Goal: Transaction & Acquisition: Book appointment/travel/reservation

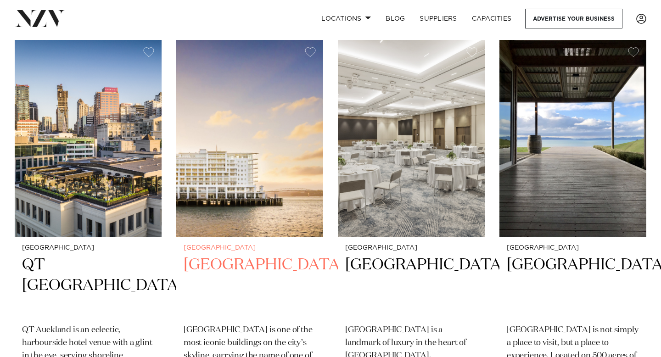
scroll to position [1807, 0]
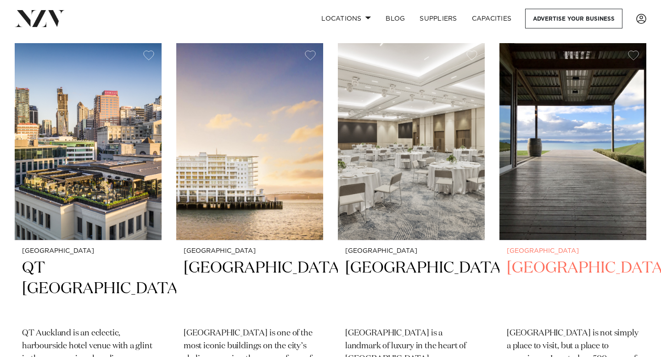
click at [533, 149] on img at bounding box center [572, 141] width 147 height 197
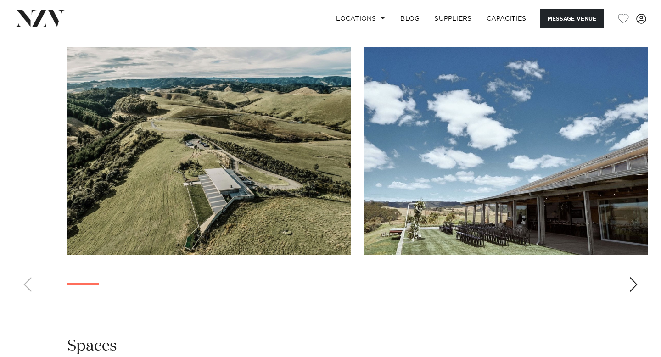
scroll to position [907, 0]
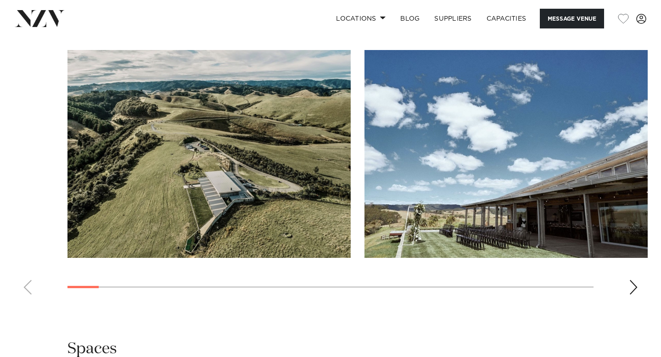
click at [503, 196] on img "2 / 30" at bounding box center [505, 154] width 283 height 208
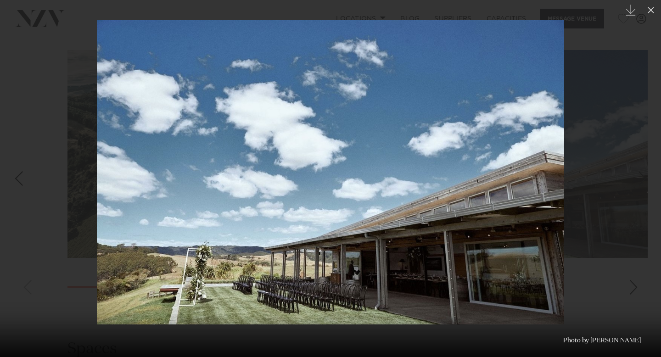
click at [600, 178] on div at bounding box center [330, 178] width 661 height 357
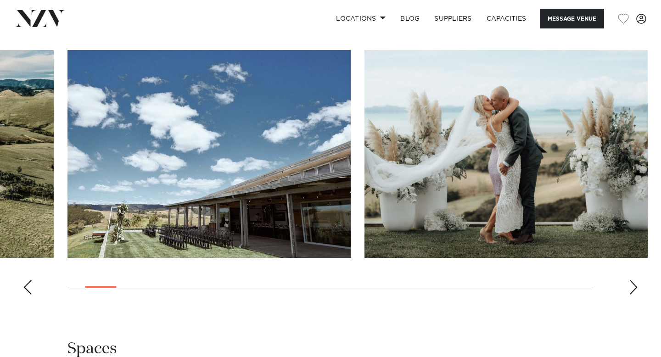
click at [630, 280] on div "Next slide" at bounding box center [633, 287] width 9 height 15
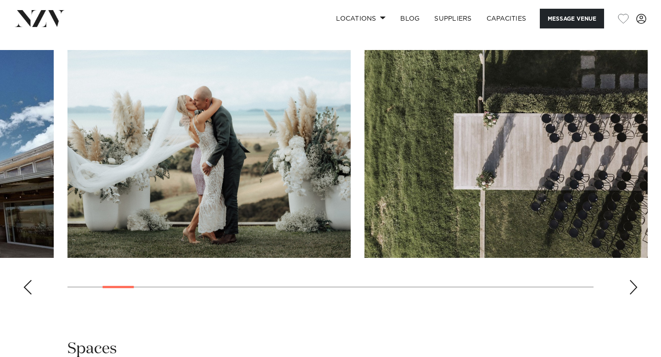
click at [630, 280] on div "Next slide" at bounding box center [633, 287] width 9 height 15
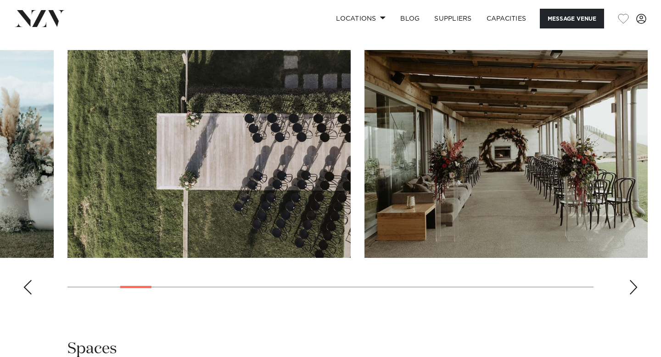
click at [281, 167] on img "4 / 30" at bounding box center [208, 154] width 283 height 208
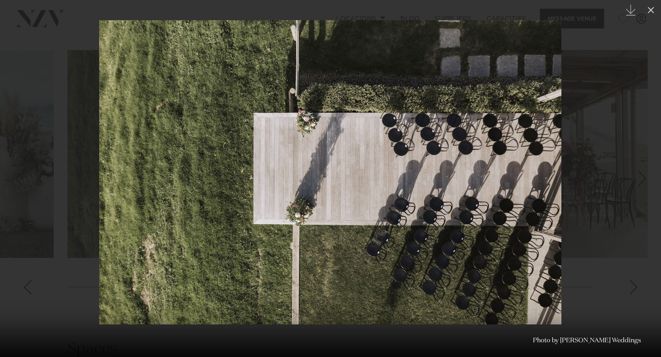
click at [614, 195] on div at bounding box center [330, 178] width 661 height 357
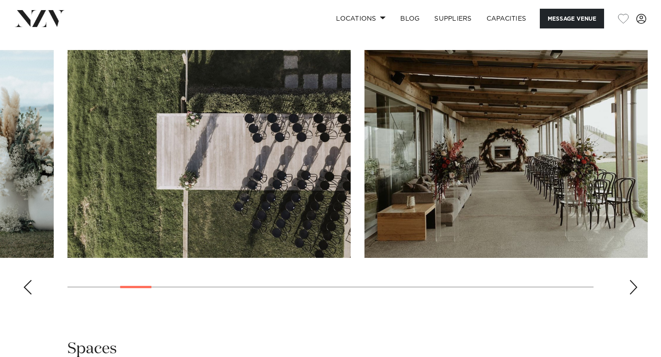
click at [511, 154] on img "5 / 30" at bounding box center [505, 154] width 283 height 208
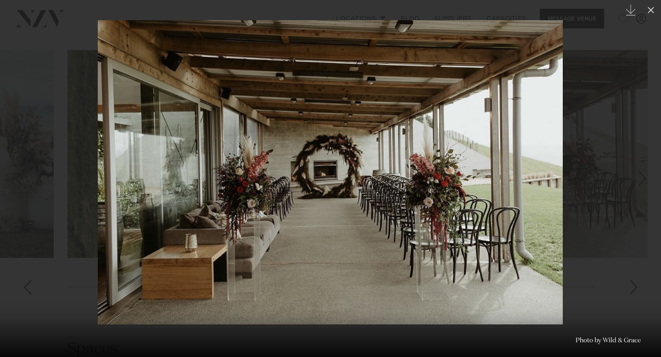
click at [583, 166] on div at bounding box center [330, 178] width 661 height 357
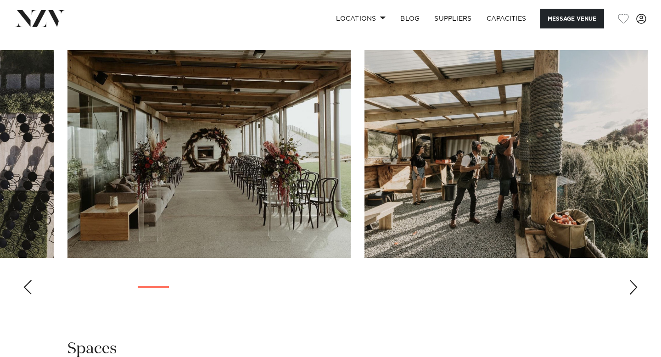
click at [629, 280] on div "Next slide" at bounding box center [633, 287] width 9 height 15
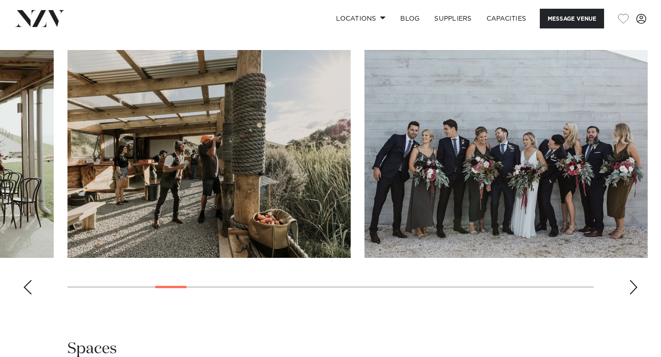
click at [629, 280] on div "Next slide" at bounding box center [633, 287] width 9 height 15
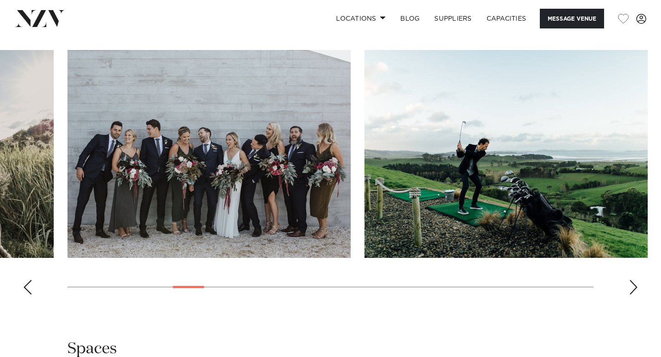
click at [629, 280] on div "Next slide" at bounding box center [633, 287] width 9 height 15
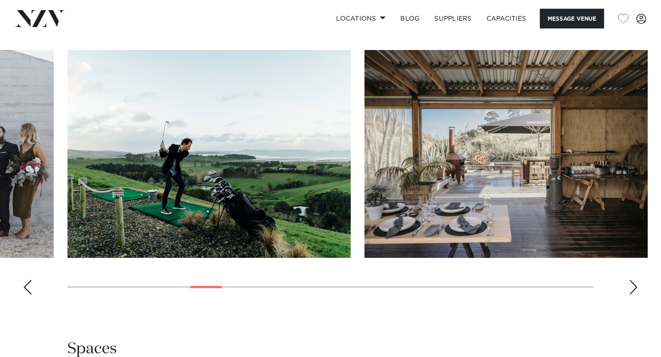
click at [629, 280] on div "Next slide" at bounding box center [633, 287] width 9 height 15
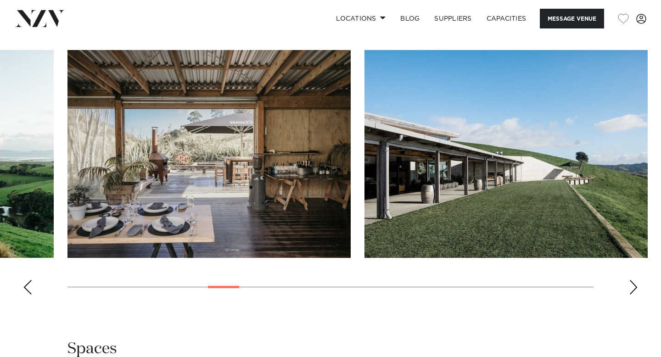
click at [629, 280] on div "Next slide" at bounding box center [633, 287] width 9 height 15
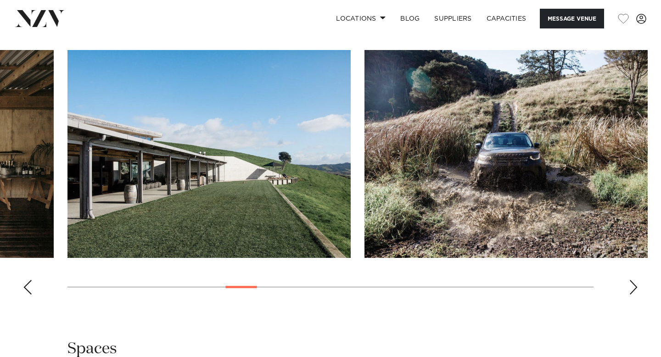
click at [629, 280] on div "Next slide" at bounding box center [633, 287] width 9 height 15
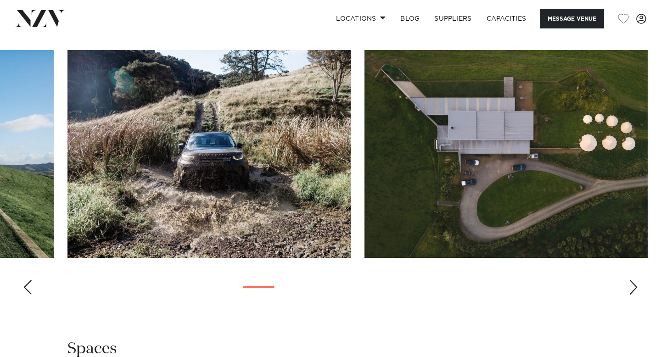
click at [629, 280] on div "Next slide" at bounding box center [633, 287] width 9 height 15
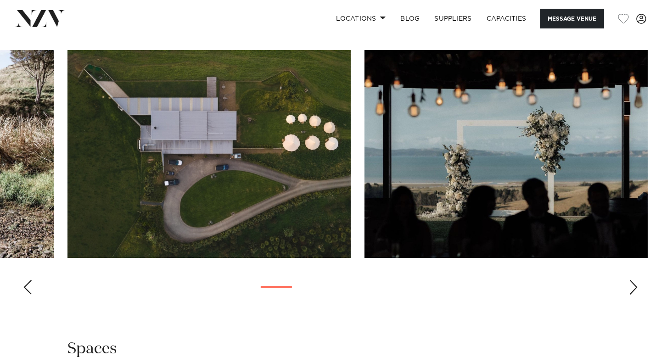
click at [629, 280] on div "Next slide" at bounding box center [633, 287] width 9 height 15
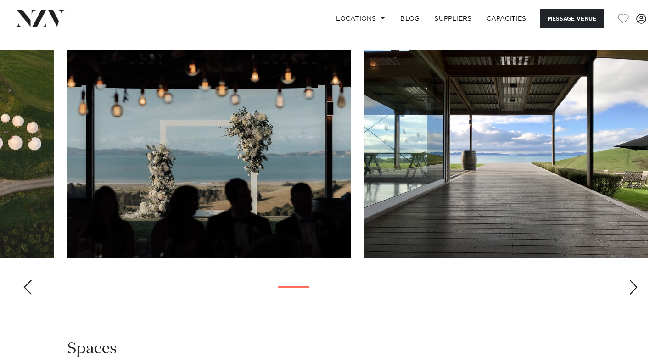
click at [629, 280] on div "Next slide" at bounding box center [633, 287] width 9 height 15
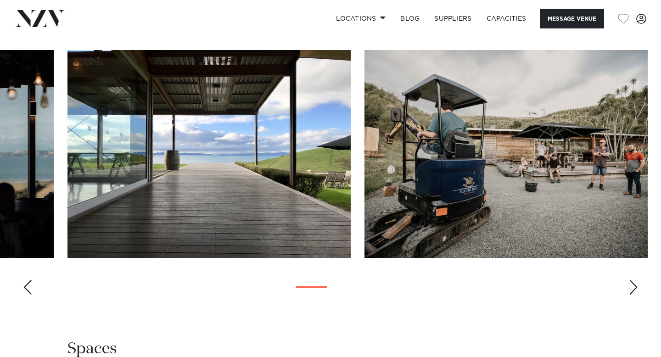
click at [28, 280] on div "Previous slide" at bounding box center [27, 287] width 9 height 15
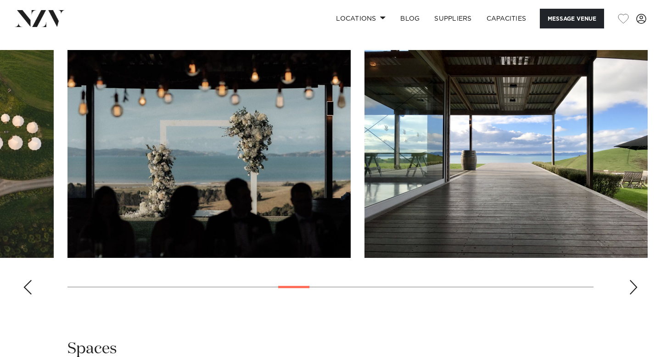
click at [29, 280] on div "Previous slide" at bounding box center [27, 287] width 9 height 15
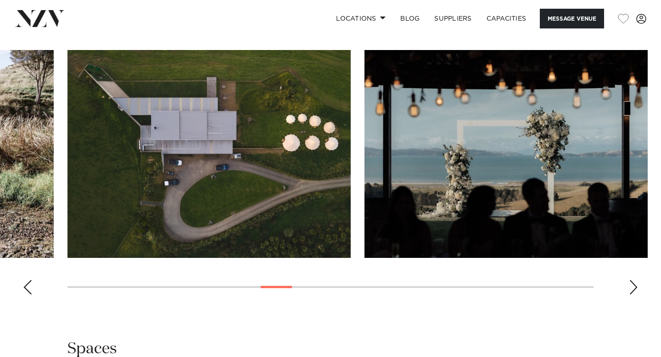
click at [225, 161] on img "12 / 30" at bounding box center [208, 154] width 283 height 208
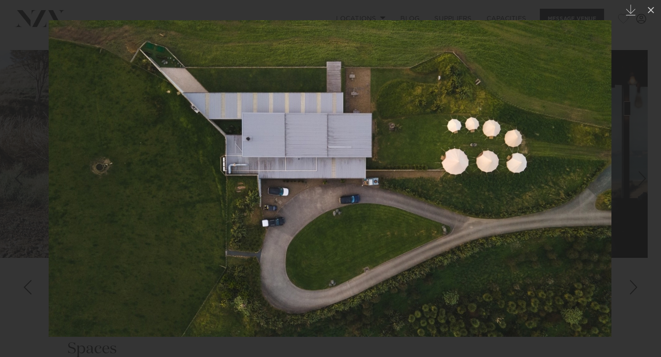
click at [639, 250] on div at bounding box center [330, 178] width 661 height 357
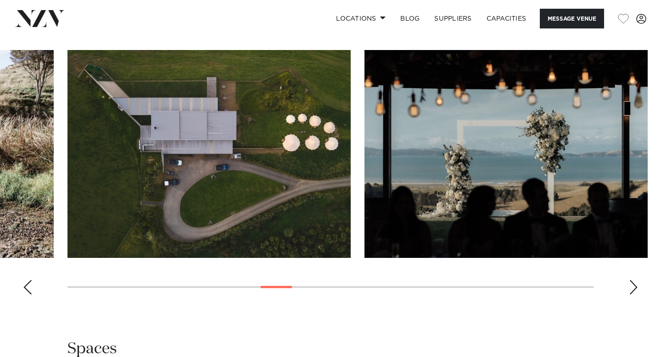
click at [634, 280] on div "Next slide" at bounding box center [633, 287] width 9 height 15
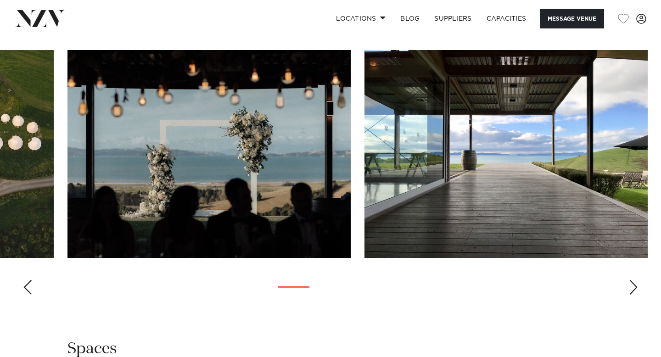
click at [634, 280] on div "Next slide" at bounding box center [633, 287] width 9 height 15
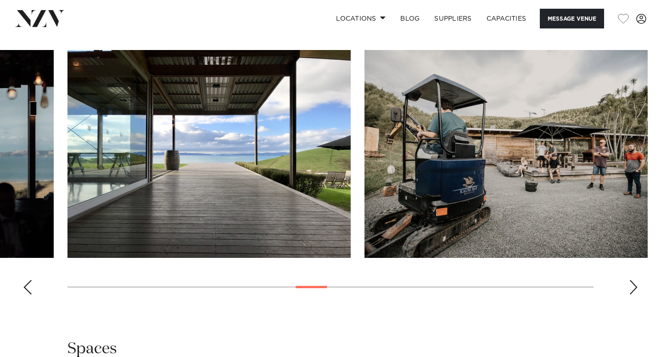
click at [634, 280] on div "Next slide" at bounding box center [633, 287] width 9 height 15
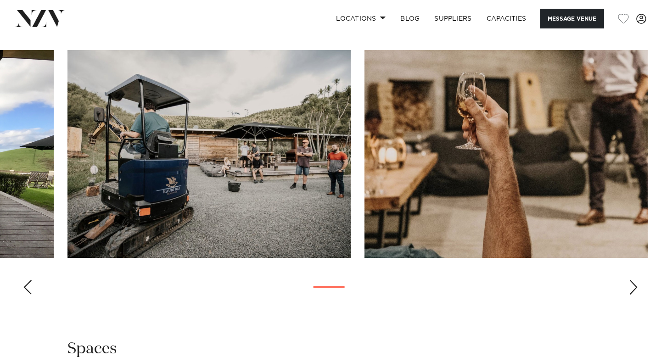
click at [634, 280] on div "Next slide" at bounding box center [633, 287] width 9 height 15
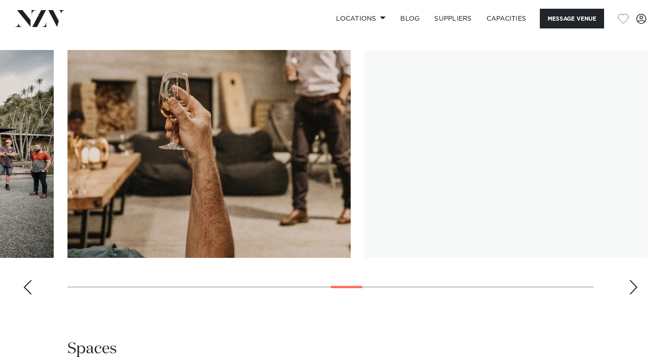
click at [634, 280] on div "Next slide" at bounding box center [633, 287] width 9 height 15
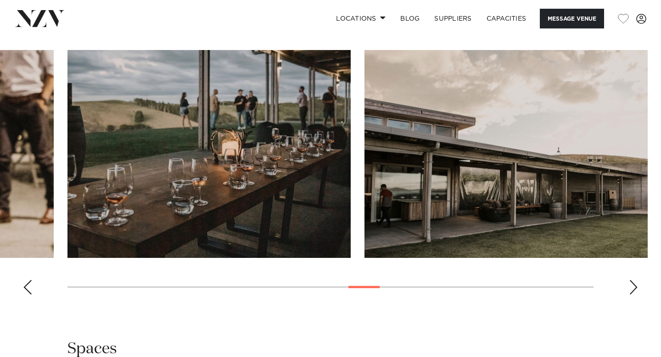
click at [634, 280] on div "Next slide" at bounding box center [633, 287] width 9 height 15
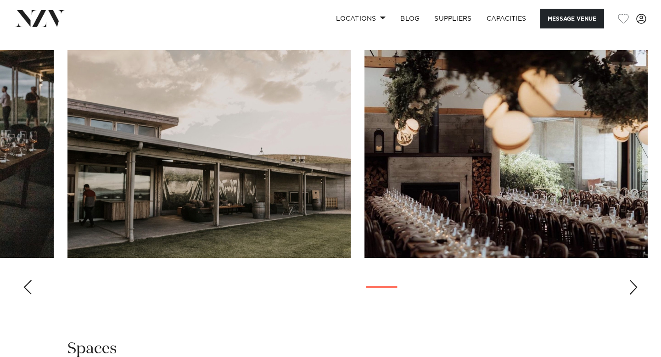
click at [634, 280] on div "Next slide" at bounding box center [633, 287] width 9 height 15
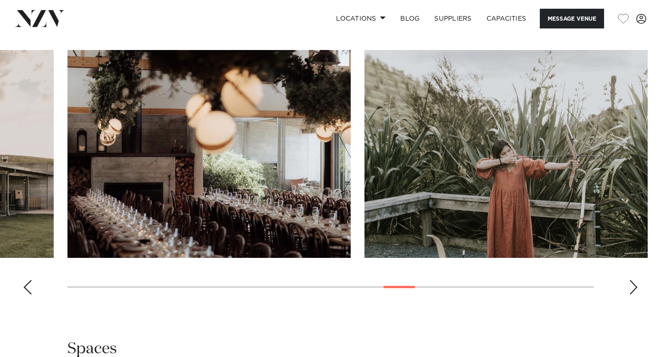
click at [634, 280] on div "Next slide" at bounding box center [633, 287] width 9 height 15
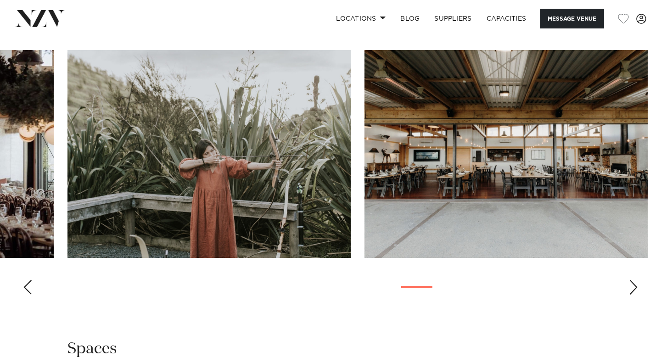
click at [634, 280] on div "Next slide" at bounding box center [633, 287] width 9 height 15
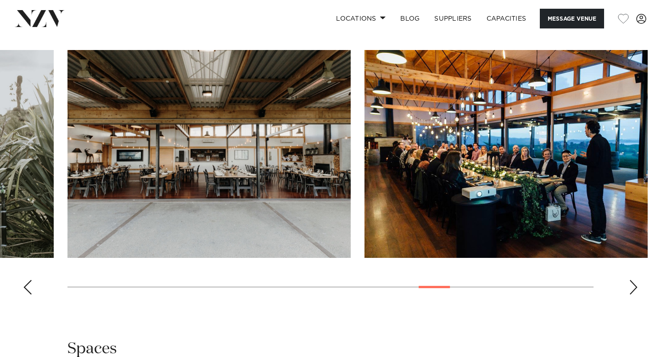
click at [629, 280] on div "Next slide" at bounding box center [633, 287] width 9 height 15
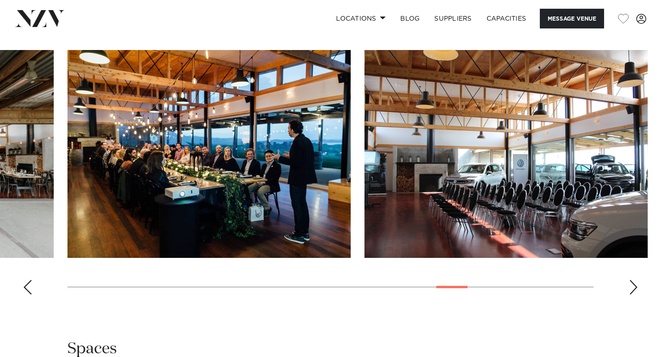
click at [629, 280] on div "Next slide" at bounding box center [633, 287] width 9 height 15
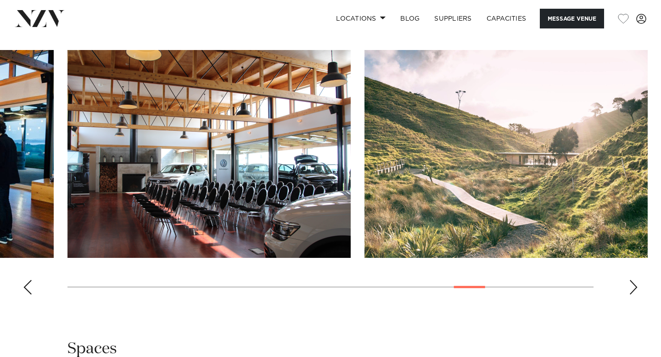
click at [629, 280] on div "Next slide" at bounding box center [633, 287] width 9 height 15
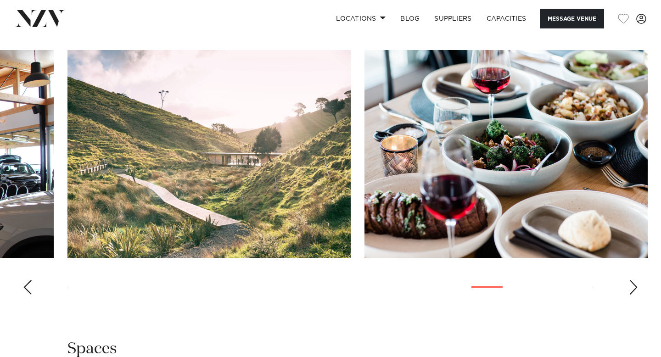
click at [629, 280] on div "Next slide" at bounding box center [633, 287] width 9 height 15
